Goal: Task Accomplishment & Management: Manage account settings

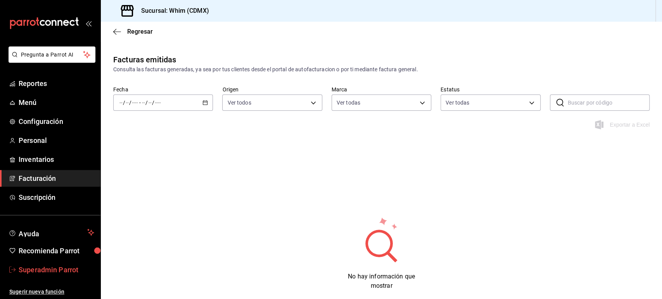
click at [48, 266] on span "Superadmin Parrot" at bounding box center [57, 270] width 76 height 10
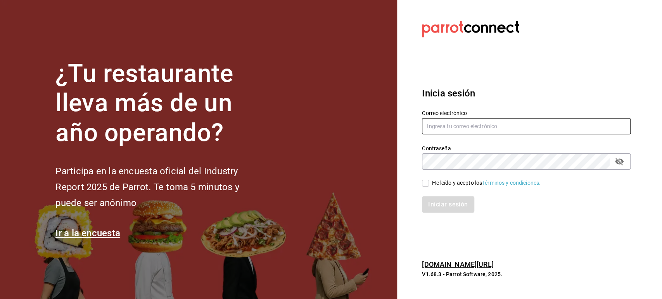
click at [483, 129] on input "text" at bounding box center [526, 126] width 209 height 16
paste input "jantaasianpub@lapaz.com"
type input "jantaasianpub@lapaz.com"
click at [428, 184] on input "He leído y acepto los Términos y condiciones." at bounding box center [425, 183] width 7 height 7
checkbox input "true"
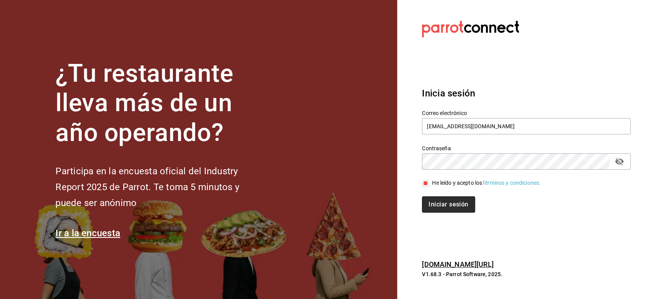
click at [434, 197] on button "Iniciar sesión" at bounding box center [448, 205] width 53 height 16
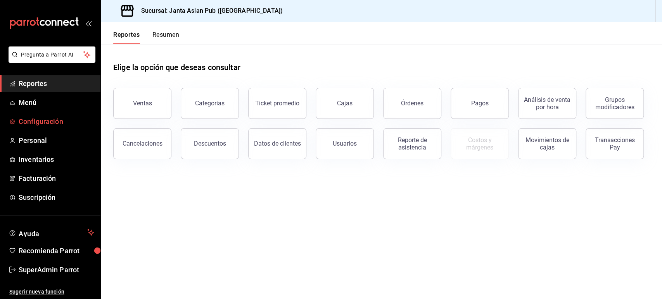
click at [47, 123] on span "Configuración" at bounding box center [57, 121] width 76 height 10
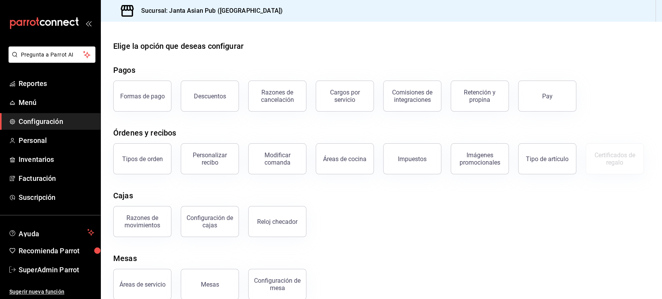
scroll to position [53, 0]
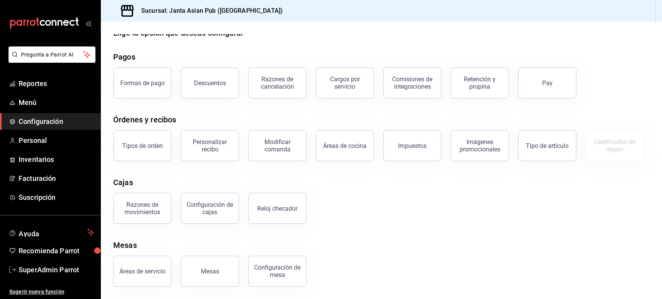
click at [145, 121] on div "Tipos de orden" at bounding box center [137, 141] width 67 height 40
click at [147, 142] on div "Tipos de orden" at bounding box center [142, 145] width 41 height 7
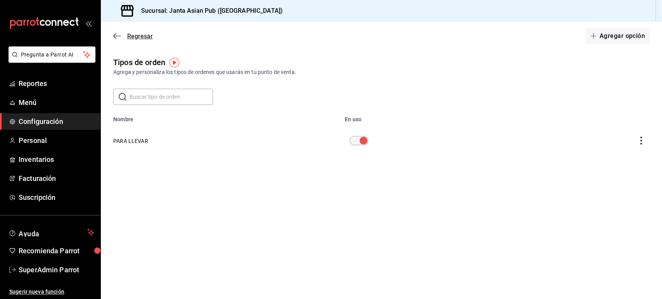
click at [118, 36] on icon "button" at bounding box center [117, 36] width 8 height 7
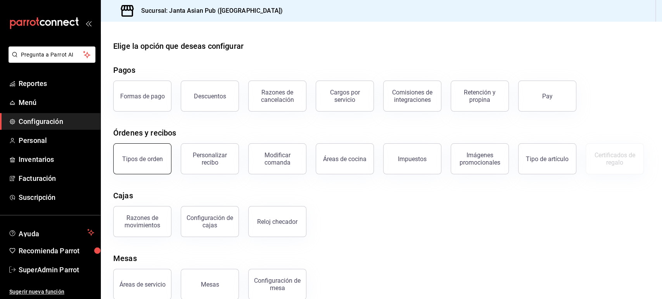
click at [155, 158] on div "Tipos de orden" at bounding box center [142, 158] width 41 height 7
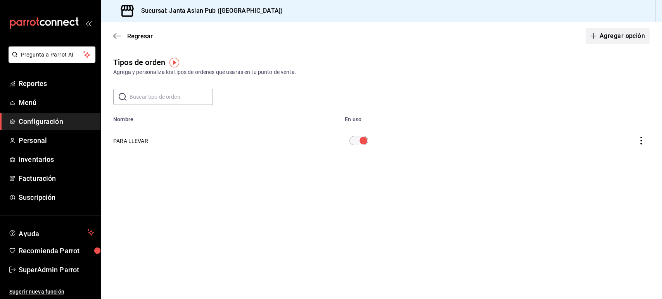
click at [600, 40] on button "Agregar opción" at bounding box center [617, 36] width 64 height 16
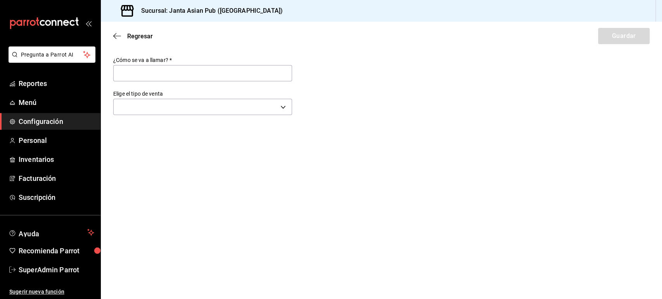
click at [162, 123] on main "Regresar Guardar ¿Cómo se va a llamar?   * Elige el tipo de venta ​" at bounding box center [381, 161] width 561 height 278
click at [154, 110] on body "Pregunta a Parrot AI Reportes Menú Configuración Personal Inventarios Facturaci…" at bounding box center [331, 149] width 662 height 299
click at [119, 38] on div at bounding box center [331, 149] width 662 height 299
click at [116, 35] on icon "button" at bounding box center [117, 36] width 8 height 7
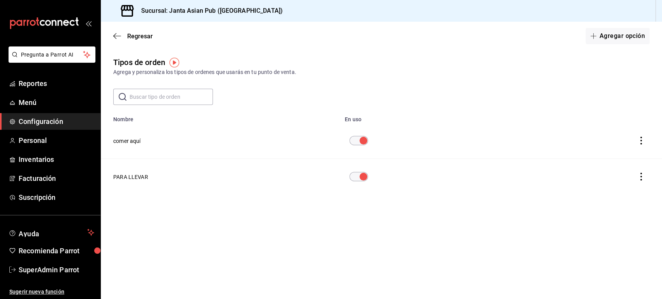
click at [132, 139] on button "comer aquí" at bounding box center [127, 141] width 28 height 8
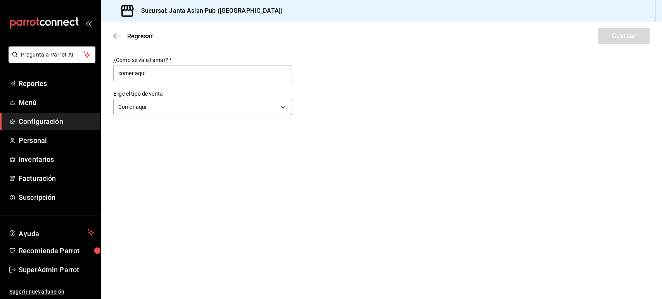
drag, startPoint x: 152, startPoint y: 71, endPoint x: 106, endPoint y: 70, distance: 45.8
click at [106, 70] on div "¿Cómo se va a llamar?   * comer aquí Elige el tipo de venta Comer aquí DINE_IN" at bounding box center [381, 87] width 561 height 61
type input "COMER AQUI"
click at [629, 41] on button "Guardar" at bounding box center [624, 36] width 52 height 16
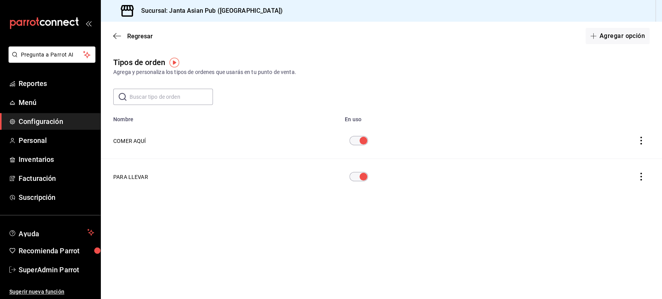
click at [641, 141] on icon "actions" at bounding box center [641, 141] width 2 height 8
click at [225, 238] on div at bounding box center [331, 149] width 662 height 299
click at [38, 88] on span "Reportes" at bounding box center [57, 83] width 76 height 10
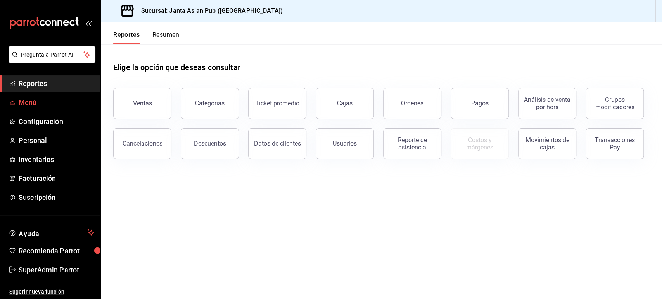
click at [27, 107] on span "Menú" at bounding box center [57, 102] width 76 height 10
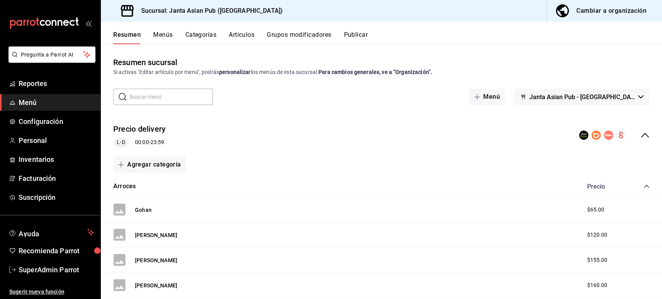
click at [211, 33] on button "Categorías" at bounding box center [200, 37] width 31 height 13
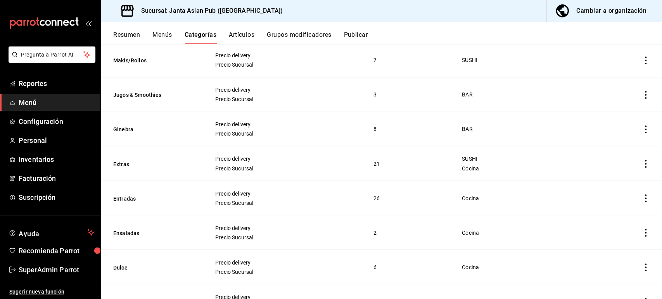
scroll to position [869, 0]
